Goal: Information Seeking & Learning: Learn about a topic

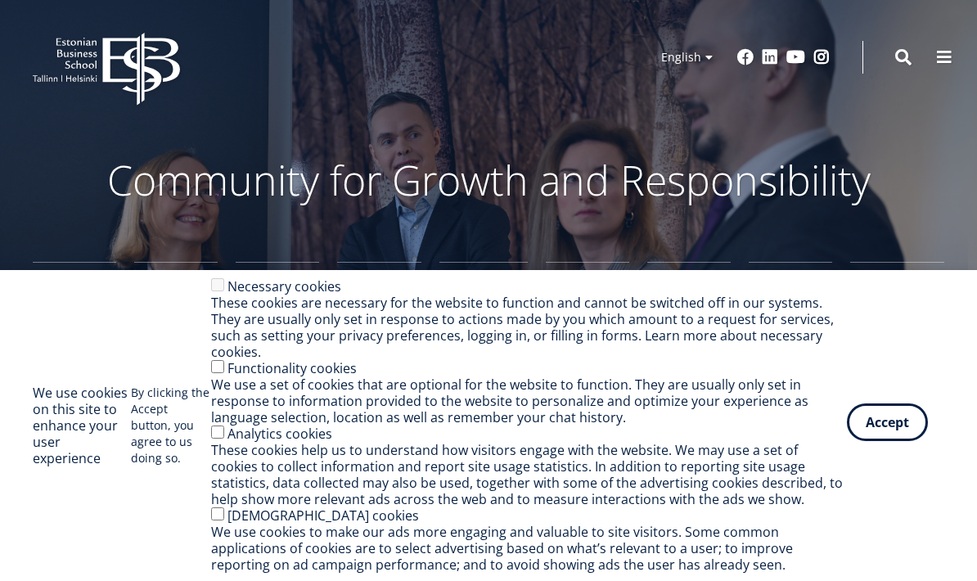
click at [896, 432] on button "Accept" at bounding box center [887, 422] width 81 height 38
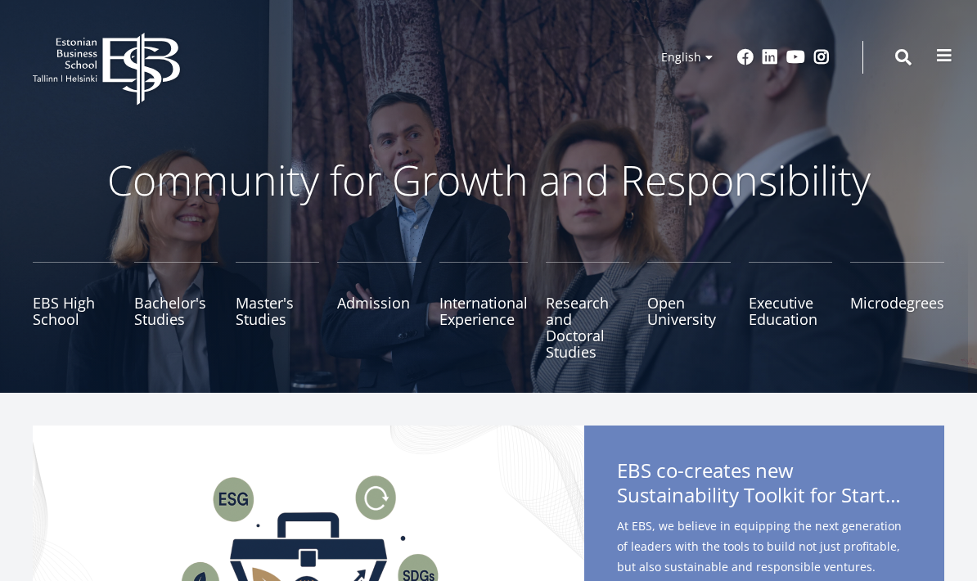
click at [944, 52] on span at bounding box center [944, 55] width 16 height 16
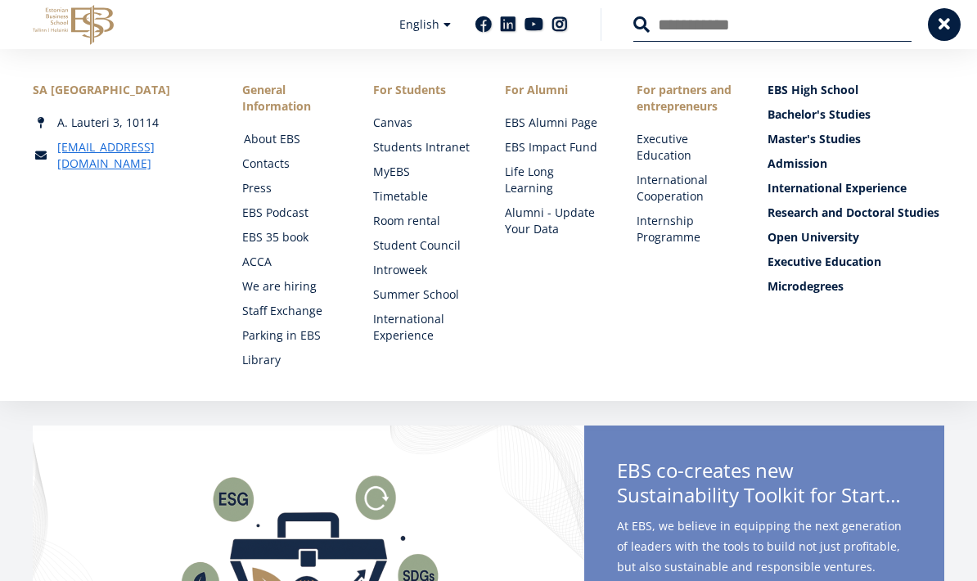
click at [290, 138] on link "About EBS" at bounding box center [293, 139] width 99 height 16
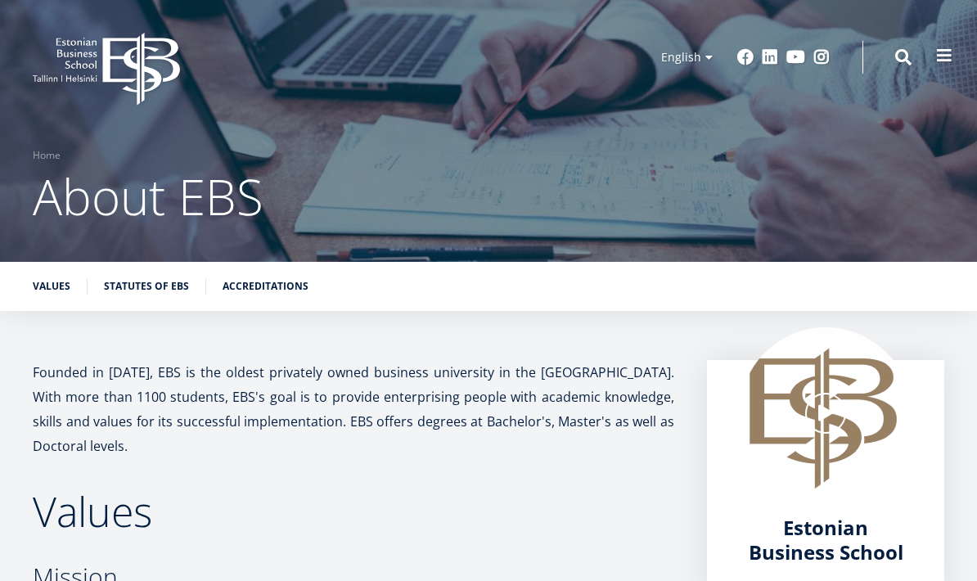
click at [943, 57] on span at bounding box center [944, 55] width 16 height 16
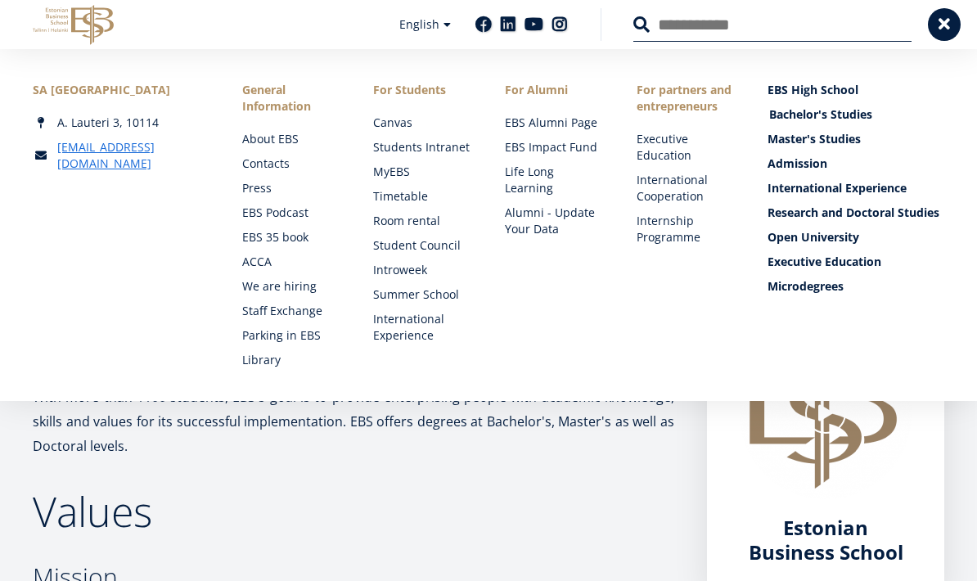
click at [869, 115] on link "Bachelor's Studies" at bounding box center [857, 114] width 177 height 16
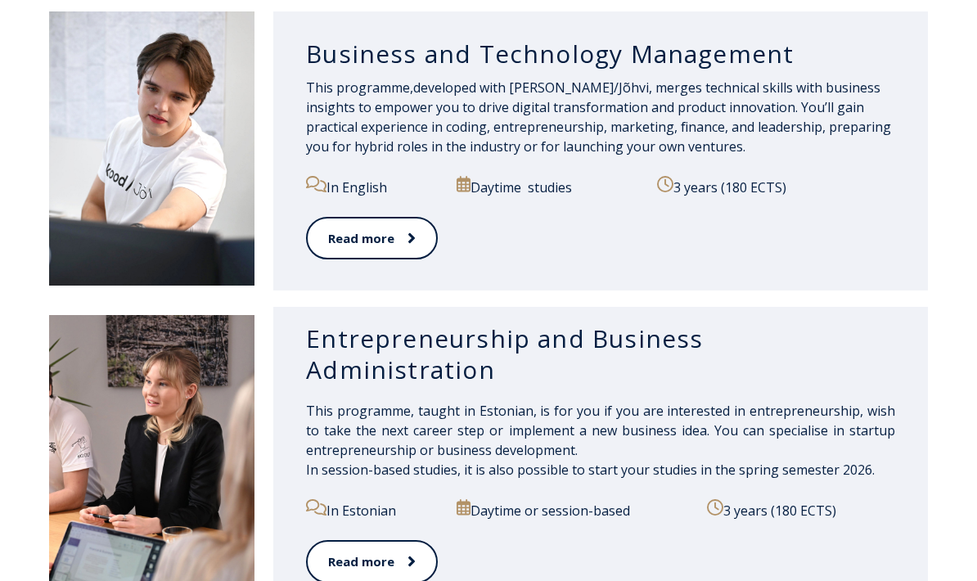
scroll to position [1485, 0]
click at [367, 239] on link "Read more" at bounding box center [371, 238] width 130 height 45
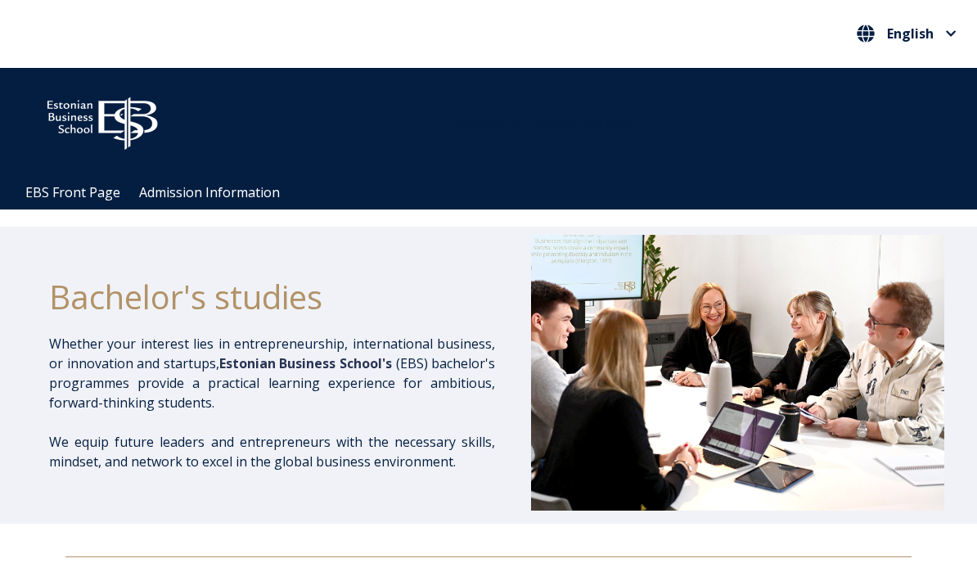
scroll to position [1550, 0]
